Goal: Task Accomplishment & Management: Use online tool/utility

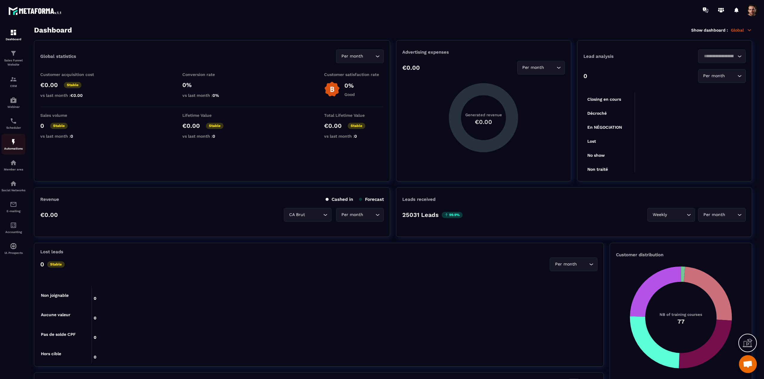
click at [11, 139] on img at bounding box center [13, 141] width 7 height 7
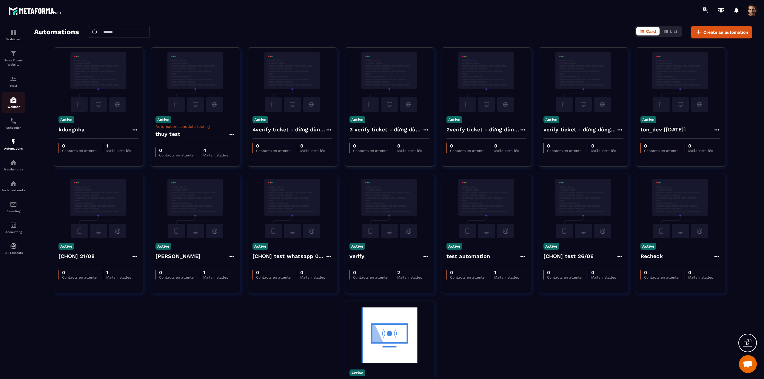
click at [12, 104] on div "Webinar" at bounding box center [13, 103] width 24 height 12
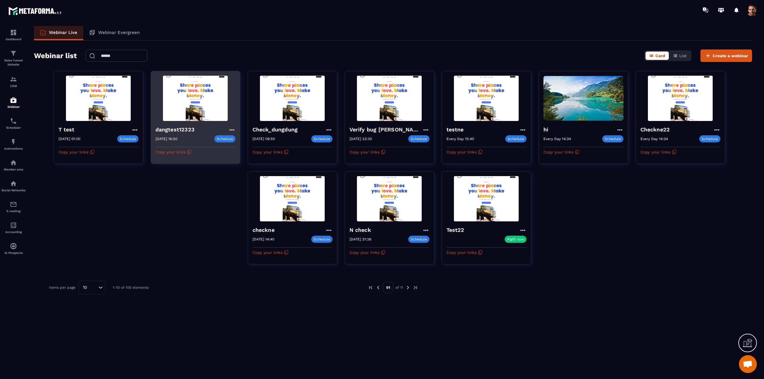
click at [230, 129] on icon at bounding box center [231, 129] width 7 height 7
click at [218, 174] on button "Replay" at bounding box center [215, 174] width 36 height 11
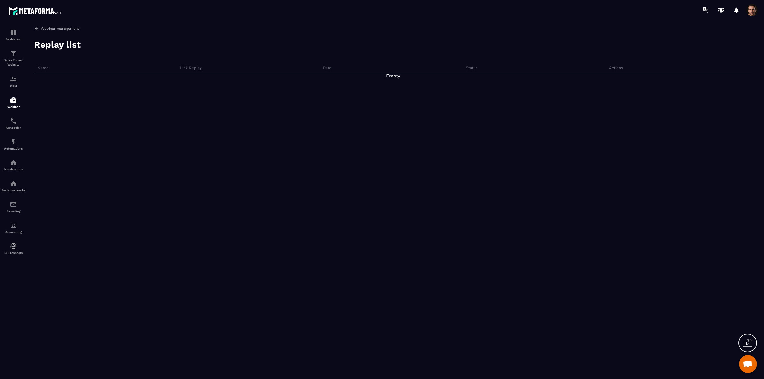
click at [42, 28] on p "Webinar management" at bounding box center [60, 29] width 38 height 4
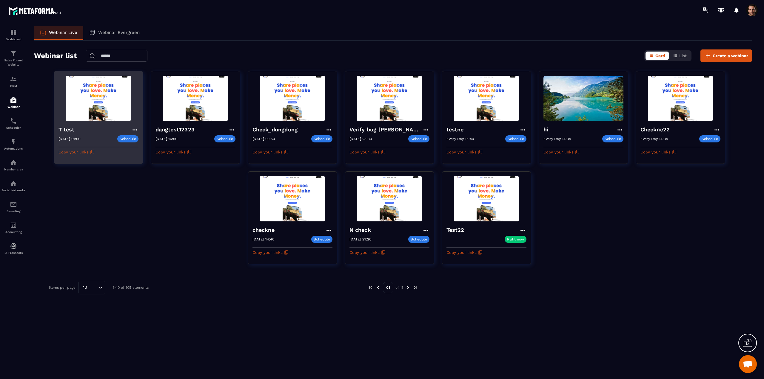
click at [137, 127] on icon at bounding box center [134, 129] width 7 height 7
click at [119, 173] on button "Replay" at bounding box center [118, 174] width 36 height 11
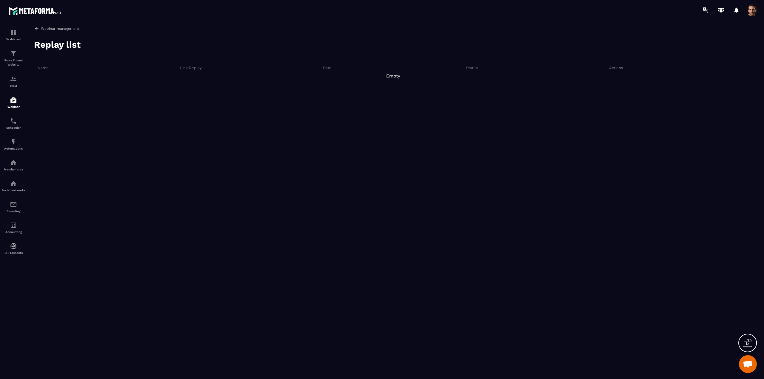
click at [55, 28] on p "Webinar management" at bounding box center [60, 29] width 38 height 4
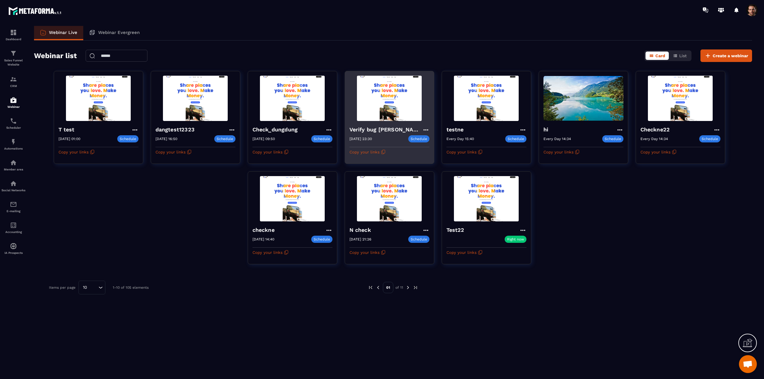
click at [426, 129] on icon at bounding box center [425, 129] width 5 height 1
click at [407, 175] on button "Replay" at bounding box center [409, 174] width 36 height 11
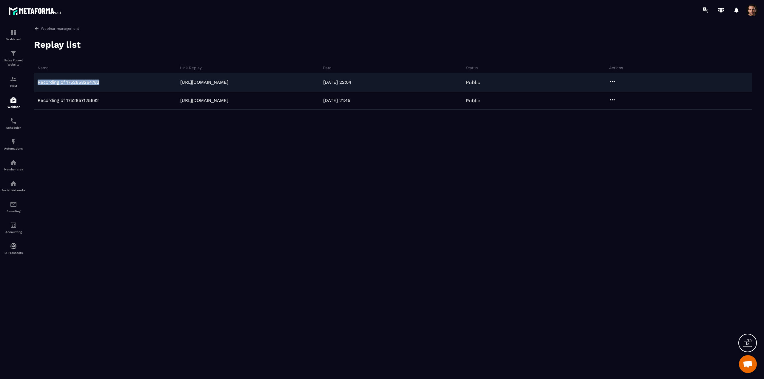
drag, startPoint x: 110, startPoint y: 81, endPoint x: 34, endPoint y: 84, distance: 76.1
click at [34, 84] on div "Recording of 1752858264782" at bounding box center [106, 82] width 145 height 5
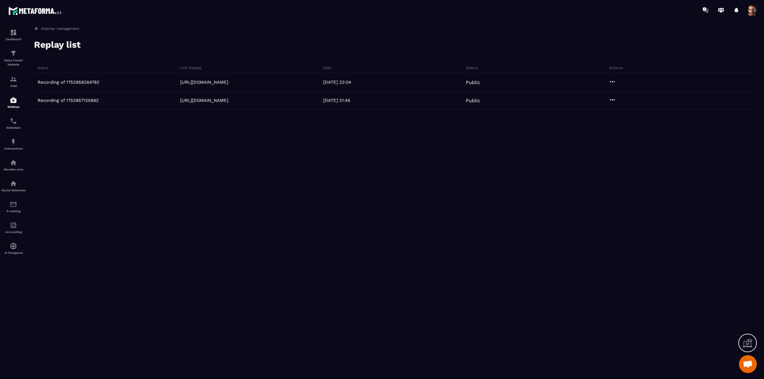
click at [122, 61] on div "Webinar management Replay list Name Link Replay Date Status Actions Recording o…" at bounding box center [393, 201] width 730 height 351
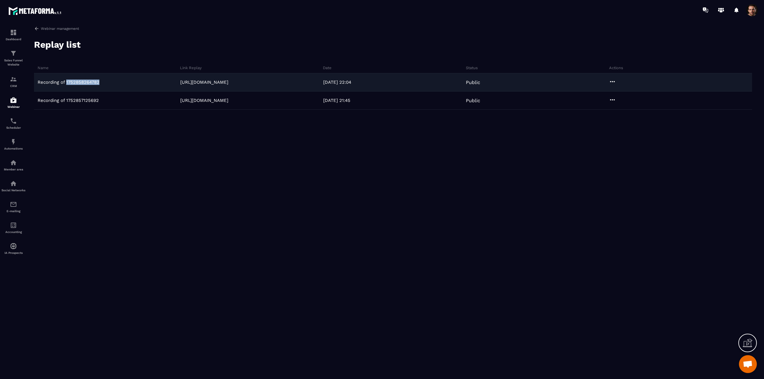
drag, startPoint x: 111, startPoint y: 82, endPoint x: 66, endPoint y: 81, distance: 45.4
click at [66, 81] on div "Recording of 1752858264782" at bounding box center [106, 82] width 145 height 5
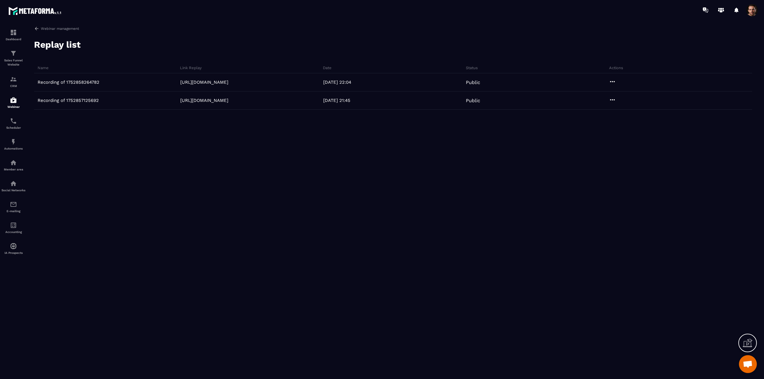
click at [135, 46] on div "Replay list" at bounding box center [393, 45] width 718 height 12
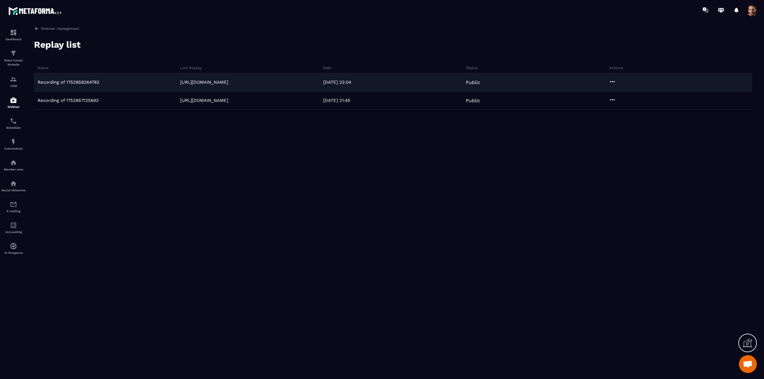
click at [611, 85] on div at bounding box center [611, 82] width 7 height 8
click at [630, 107] on button "Preview" at bounding box center [628, 104] width 38 height 11
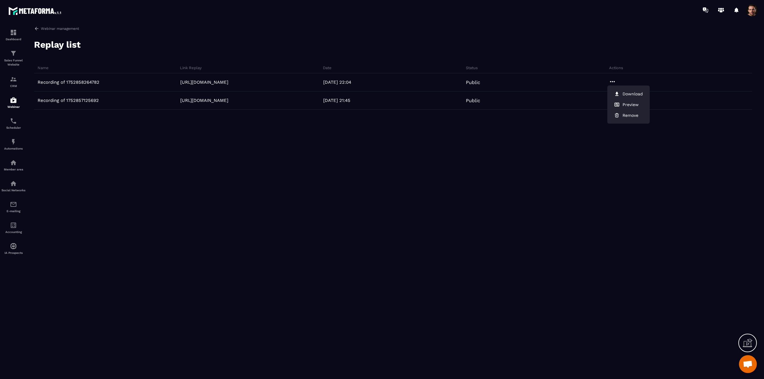
click at [243, 167] on div "Name Link Replay Date Status Actions Recording of 1752858264782 [URL][DOMAIN_NA…" at bounding box center [393, 125] width 718 height 118
